Goal: Task Accomplishment & Management: Manage account settings

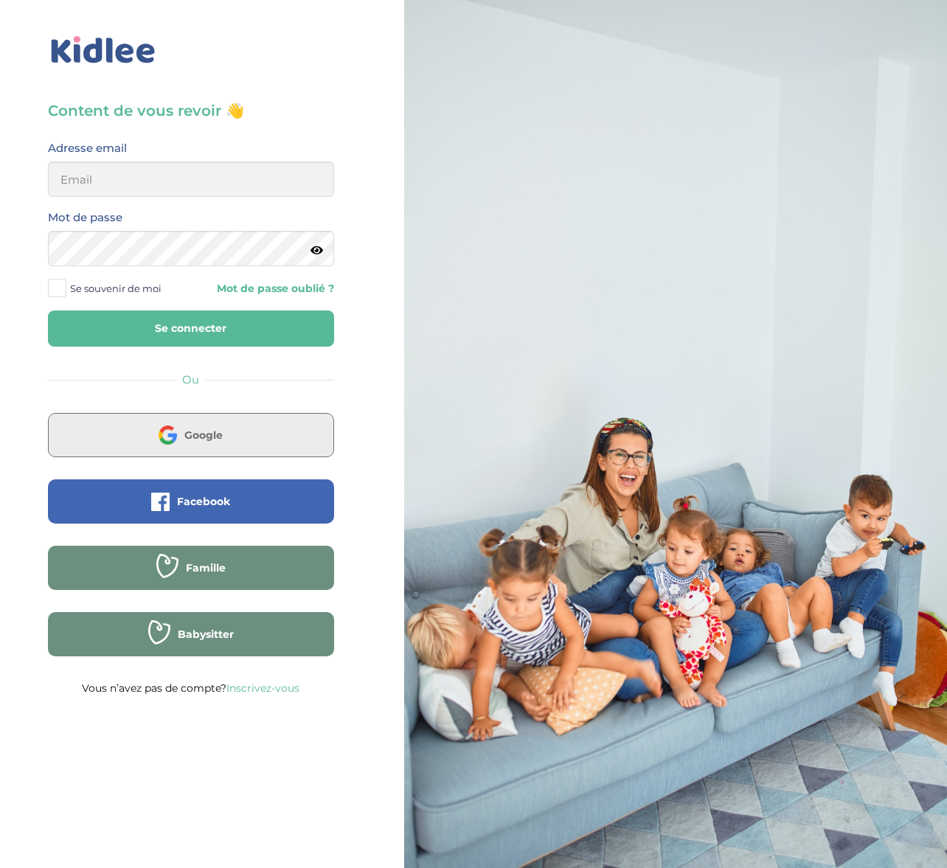
click at [218, 444] on button "Google" at bounding box center [191, 435] width 286 height 44
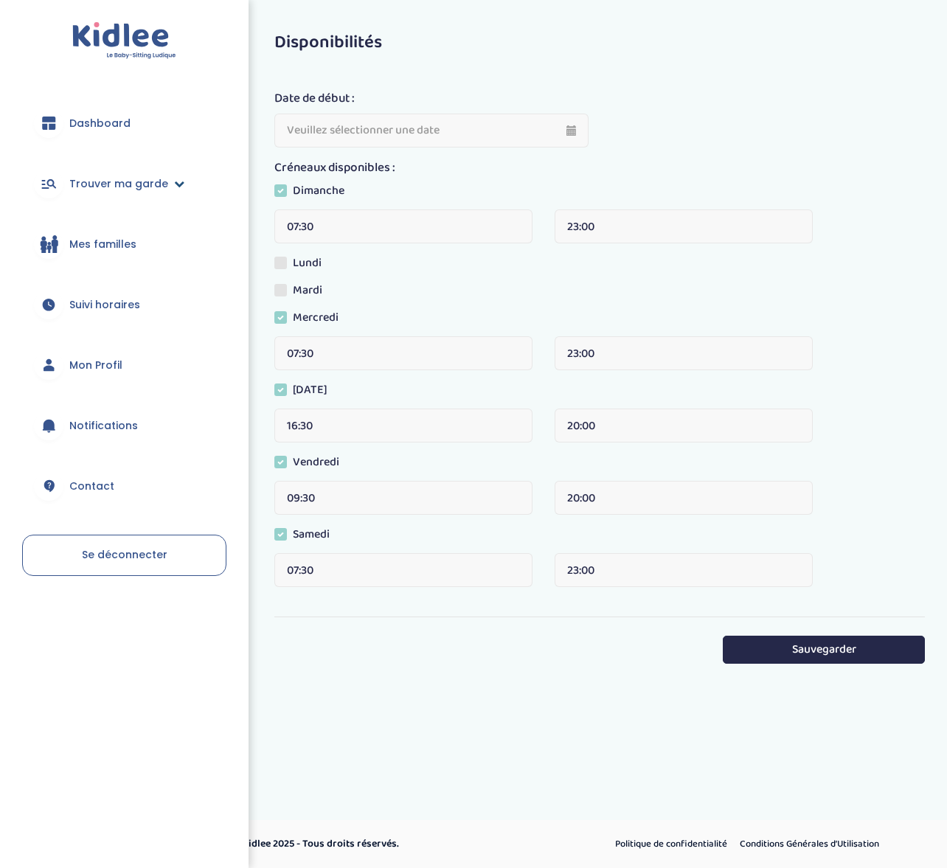
click at [180, 185] on link "Trouver ma garde" at bounding box center [124, 183] width 204 height 53
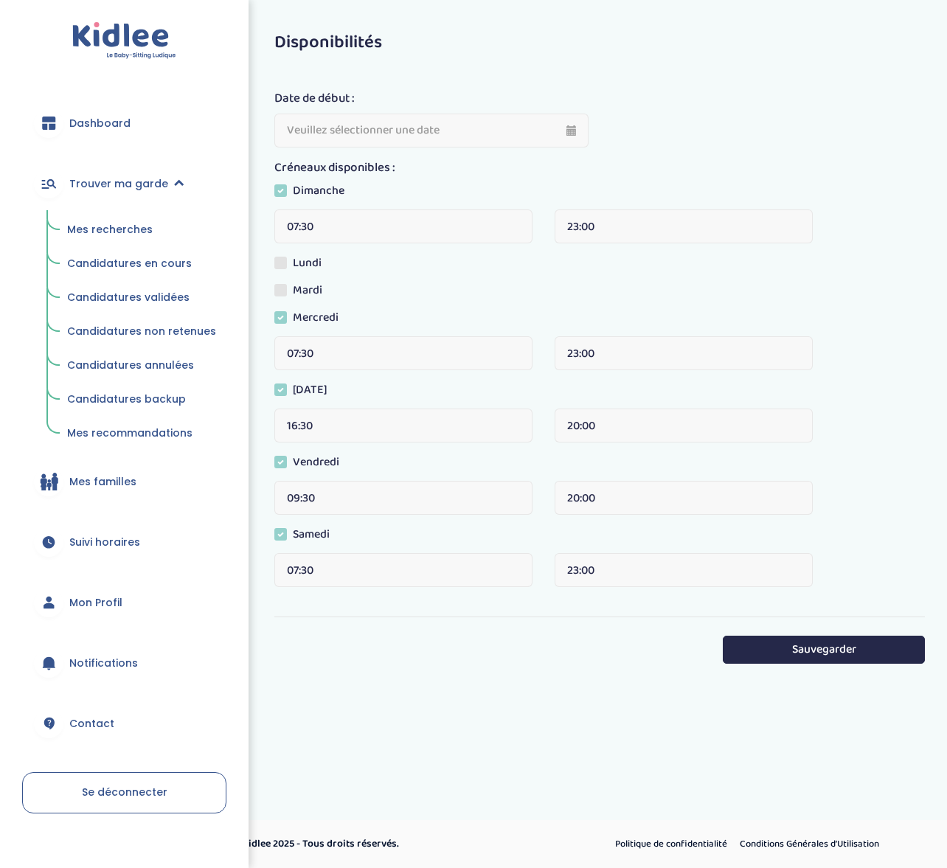
click at [129, 263] on span "Candidatures en cours" at bounding box center [129, 263] width 125 height 15
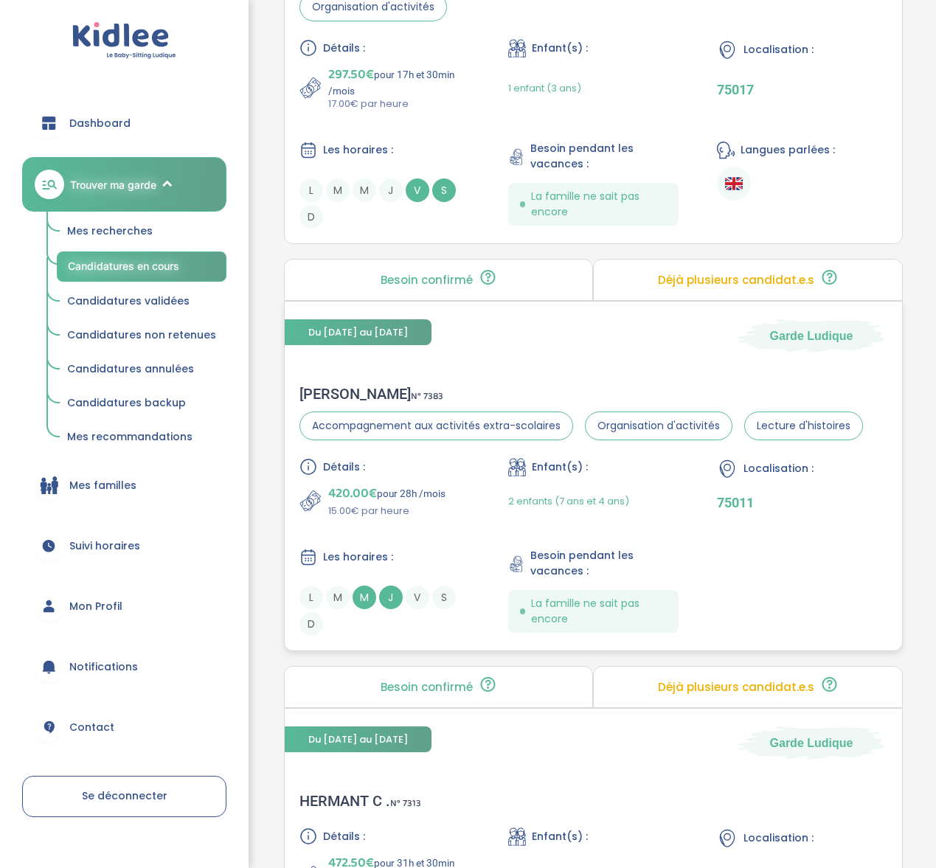
scroll to position [353, 0]
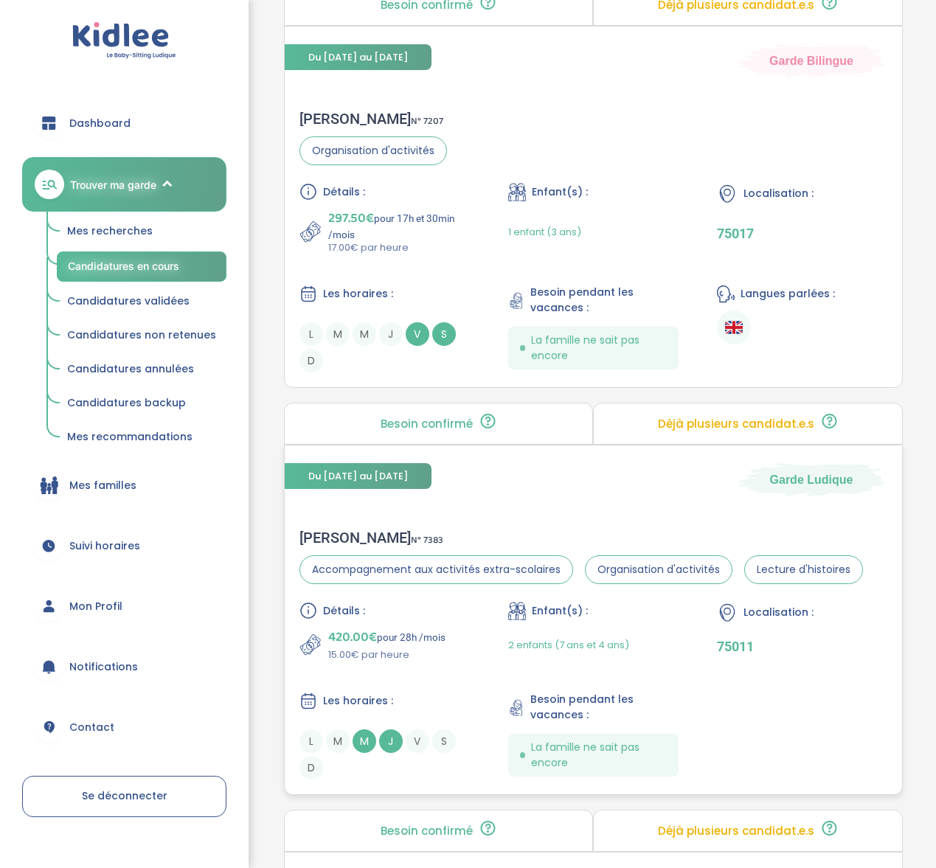
click at [326, 535] on div "Virginie C . N° 7383" at bounding box center [580, 538] width 563 height 18
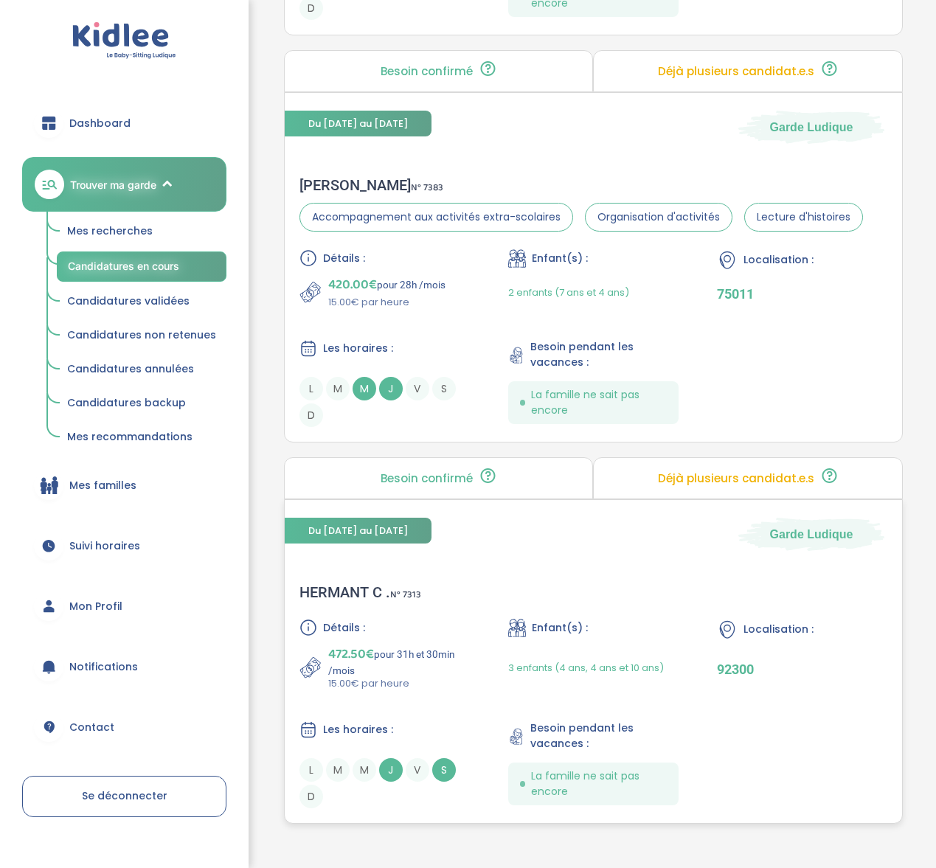
scroll to position [703, 0]
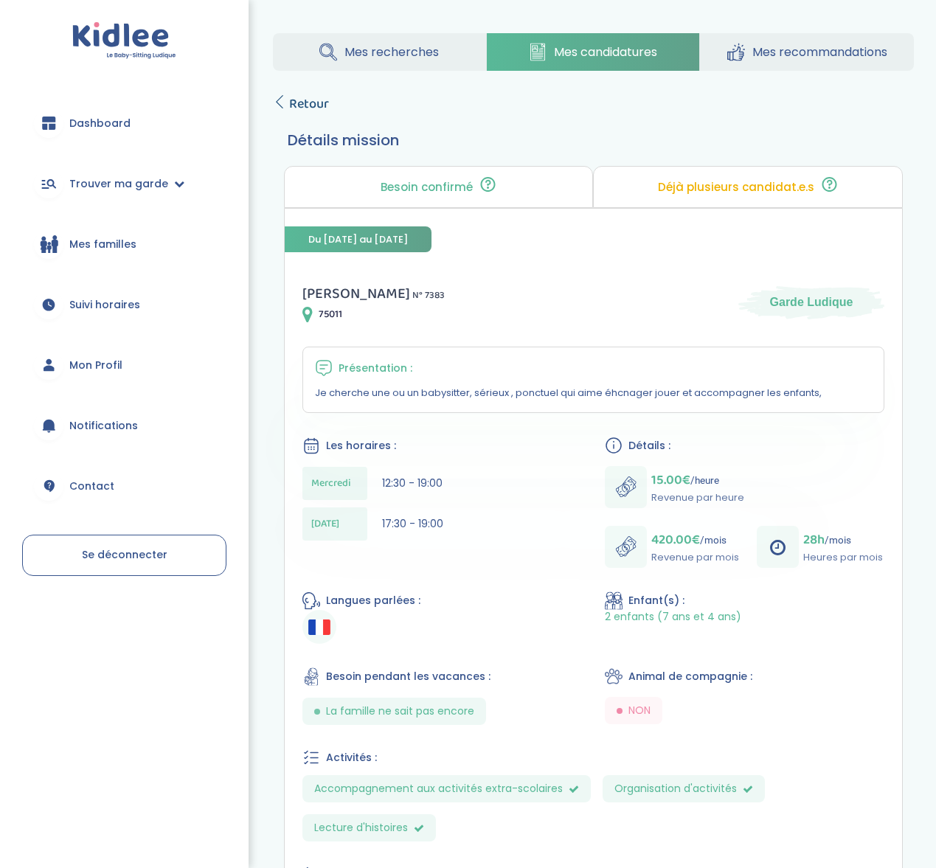
click at [298, 109] on span "Retour" at bounding box center [309, 104] width 40 height 21
